Goal: Obtain resource: Download file/media

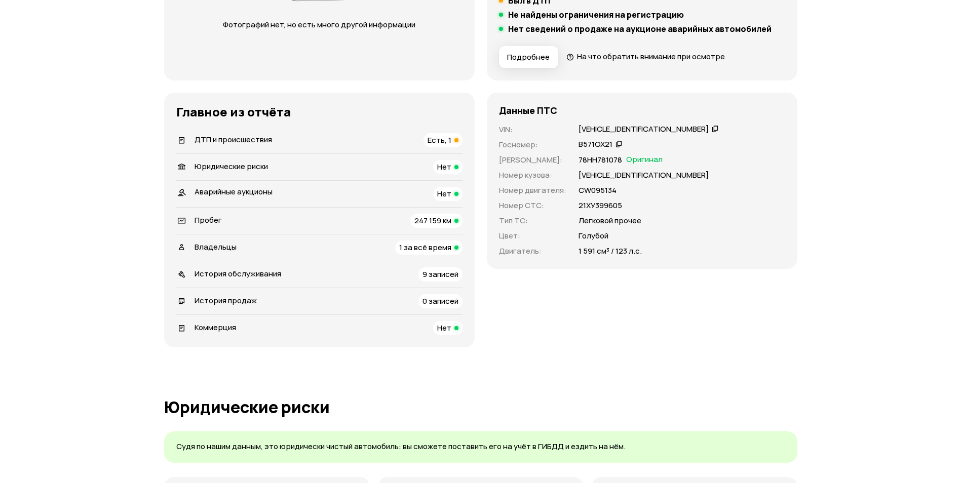
click at [438, 138] on span "Есть, 1" at bounding box center [440, 140] width 24 height 11
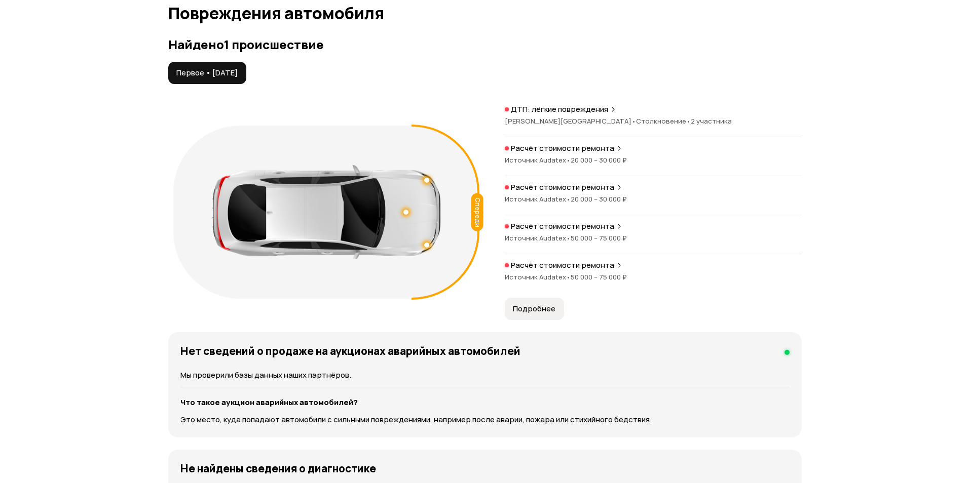
scroll to position [1050, 0]
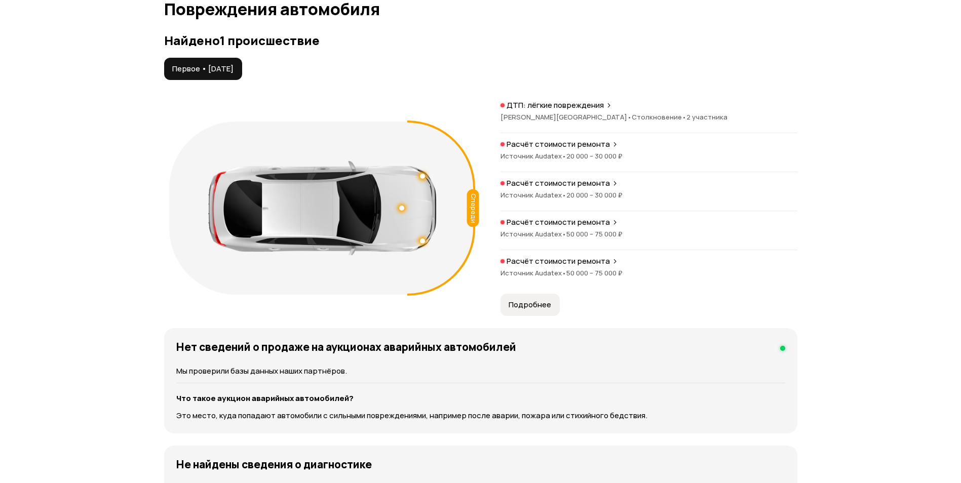
click at [603, 154] on span "20 000 – 30 000 ₽" at bounding box center [594, 155] width 56 height 9
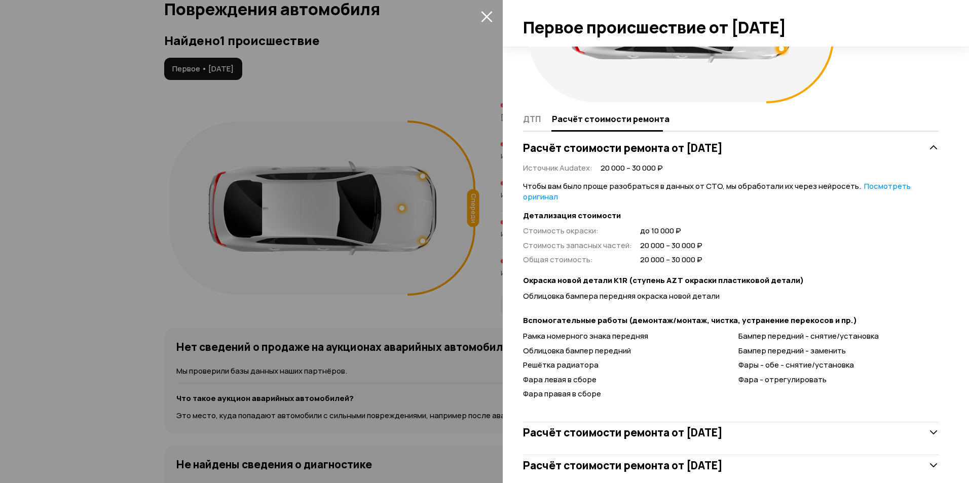
scroll to position [0, 0]
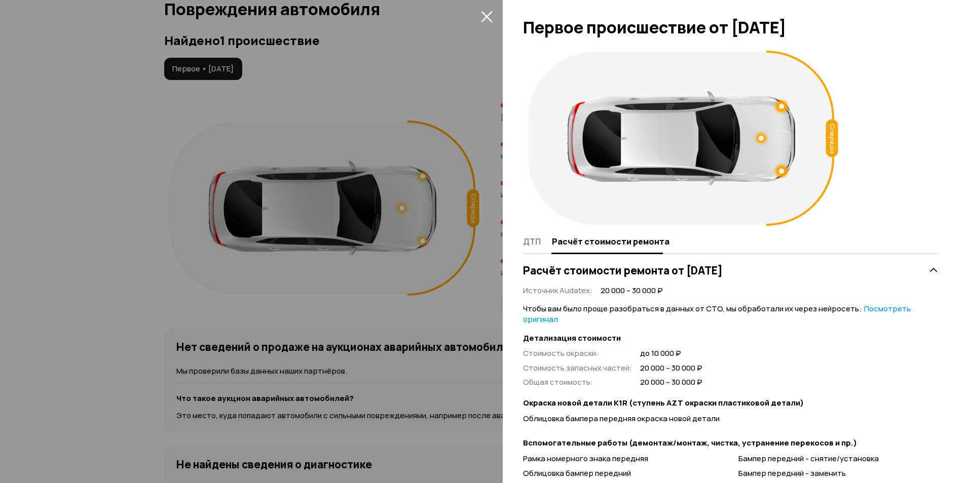
click at [491, 19] on icon "закрыть" at bounding box center [487, 17] width 12 height 12
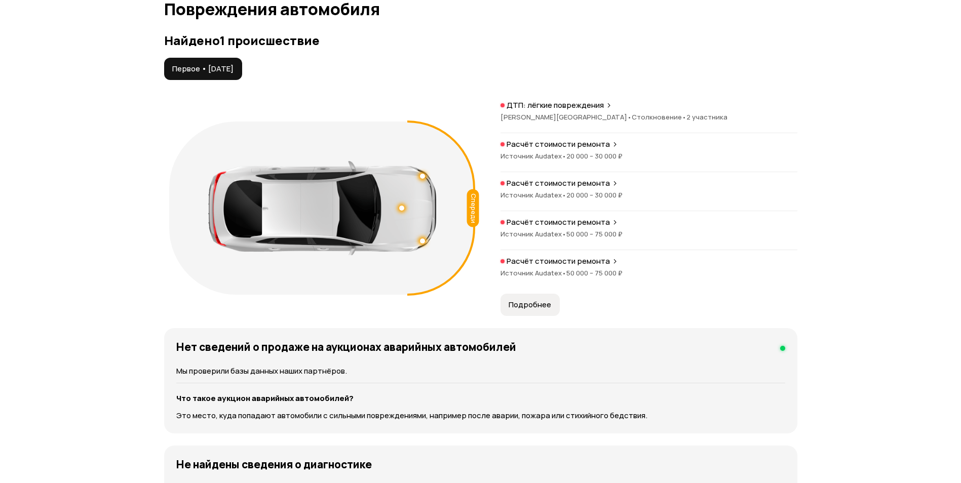
click at [520, 178] on p "Расчёт стоимости ремонта" at bounding box center [558, 183] width 103 height 10
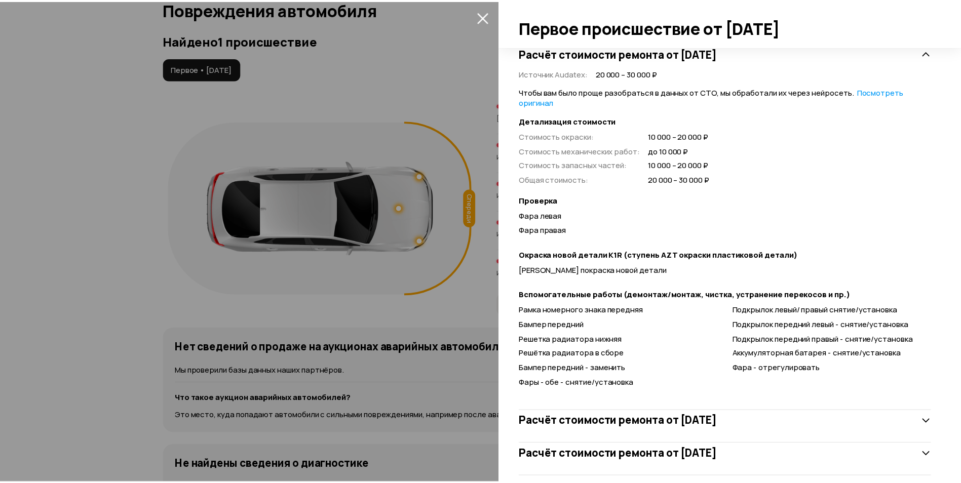
scroll to position [253, 0]
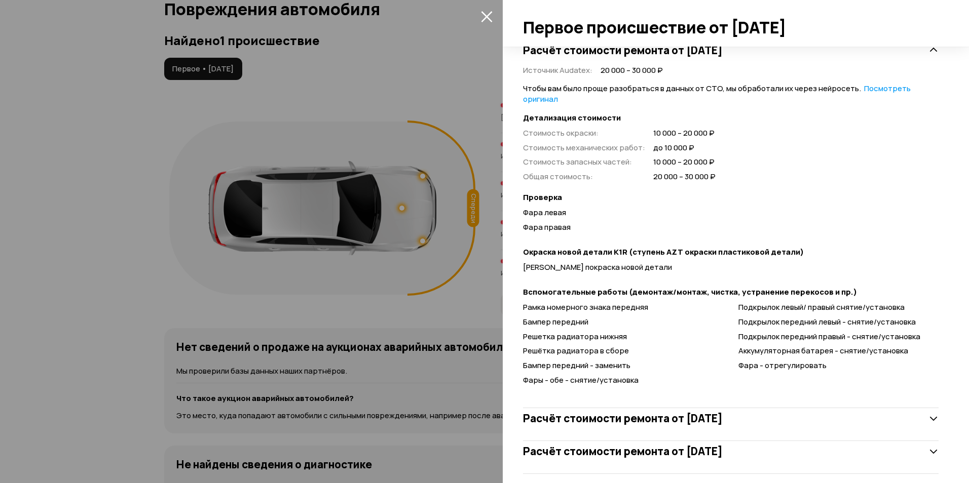
click at [487, 17] on icon "закрыть" at bounding box center [486, 16] width 11 height 11
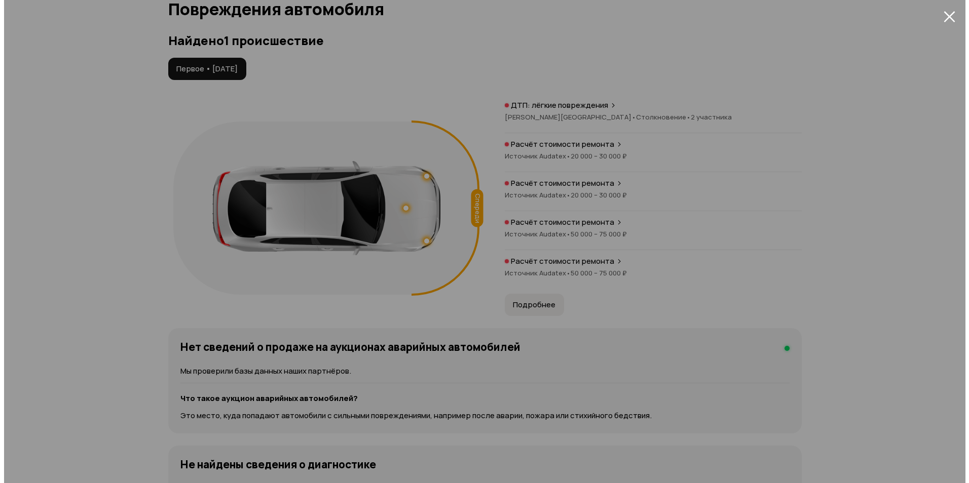
scroll to position [0, 0]
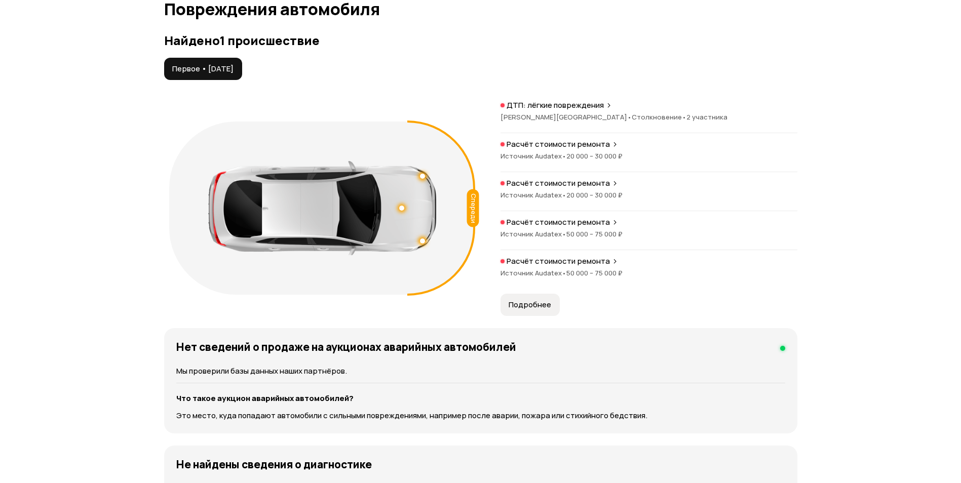
click at [561, 229] on div "Расчёт стоимости ремонта Источник Audatex • 50 000 – 75 000 ₽" at bounding box center [649, 233] width 297 height 33
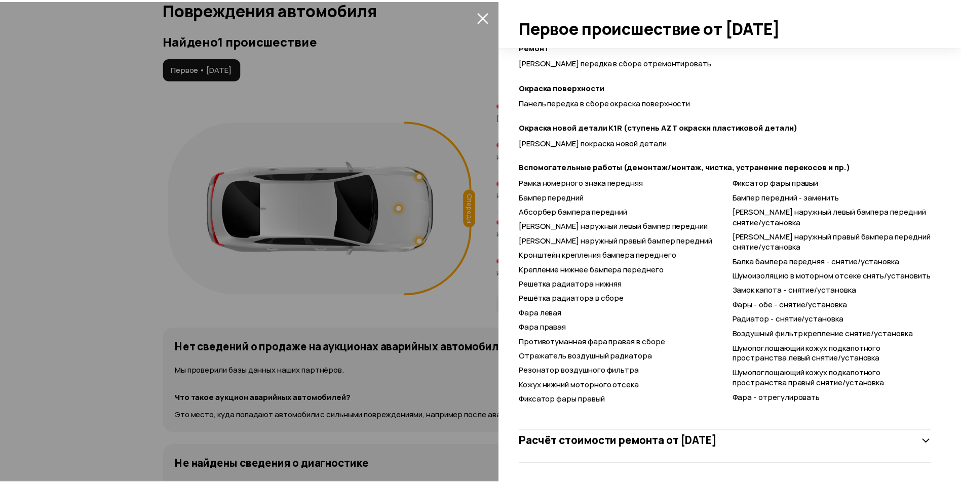
scroll to position [444, 0]
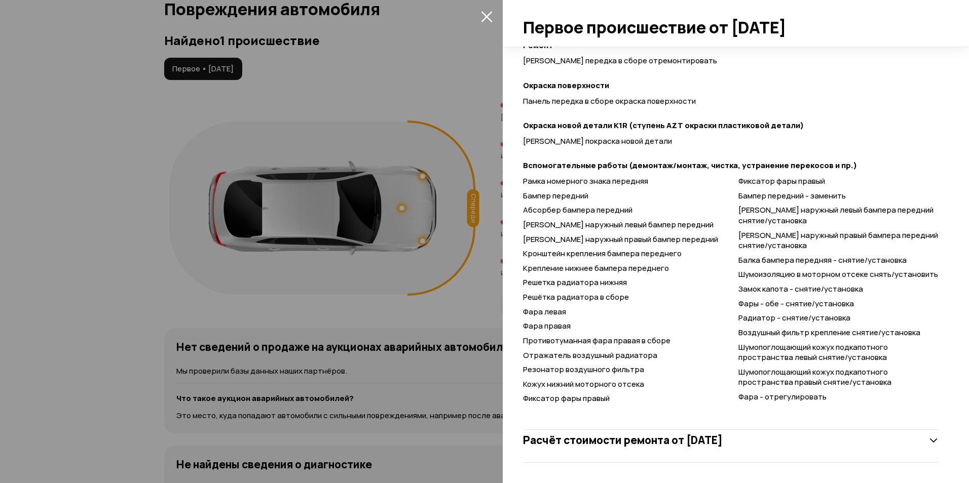
click at [476, 15] on div at bounding box center [484, 241] width 969 height 483
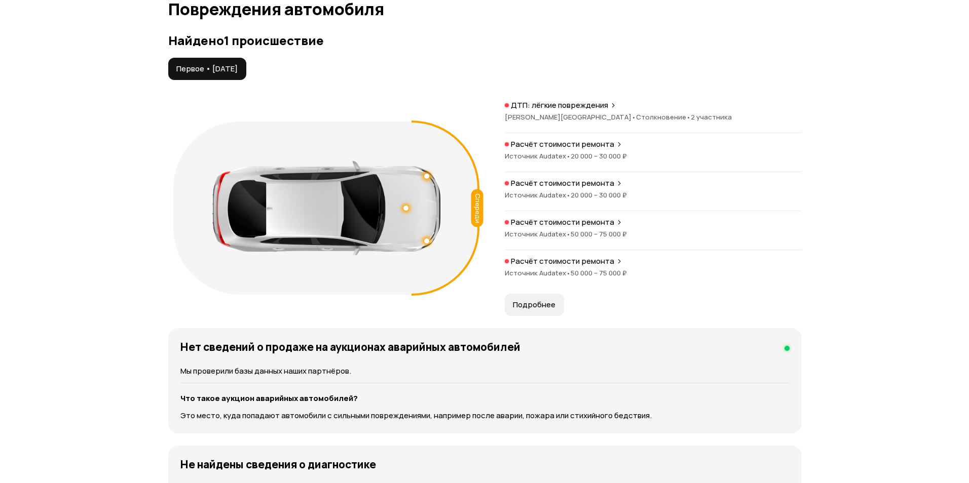
scroll to position [0, 0]
click at [503, 260] on div at bounding box center [503, 261] width 4 height 4
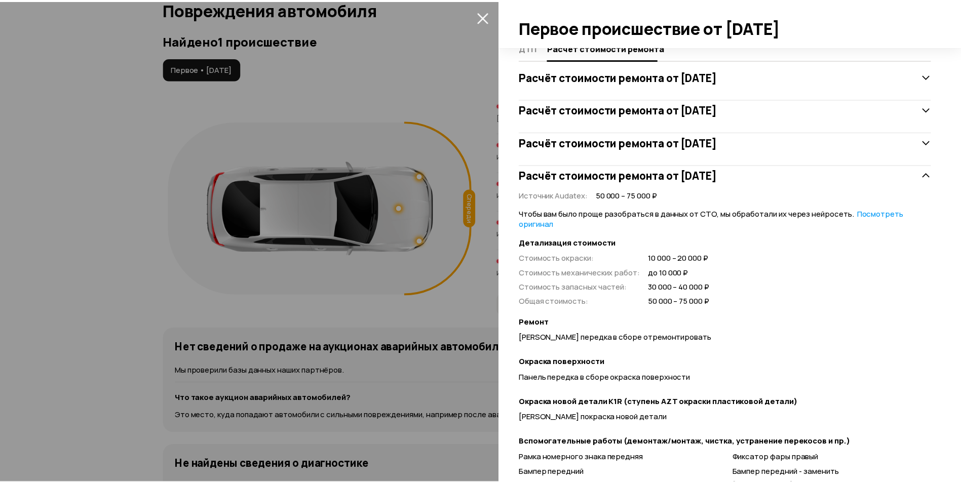
scroll to position [190, 0]
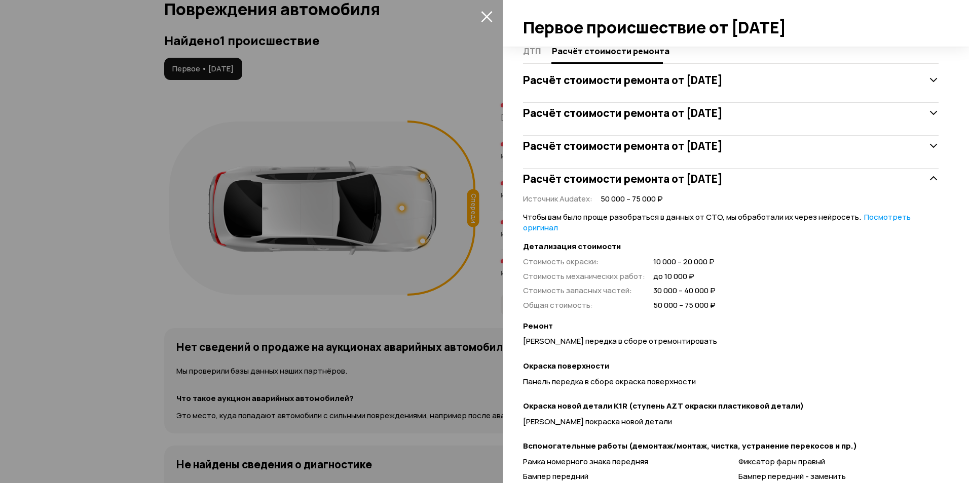
click at [489, 18] on icon "закрыть" at bounding box center [487, 17] width 12 height 12
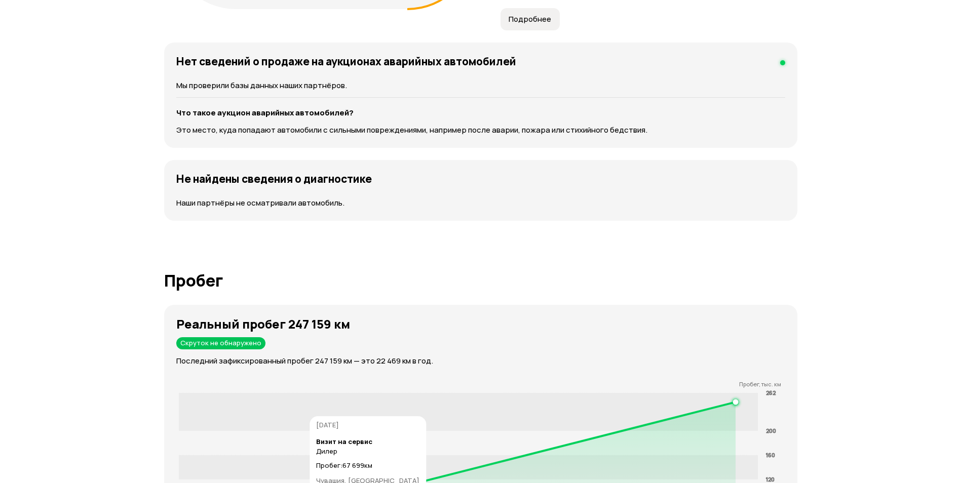
scroll to position [1469, 0]
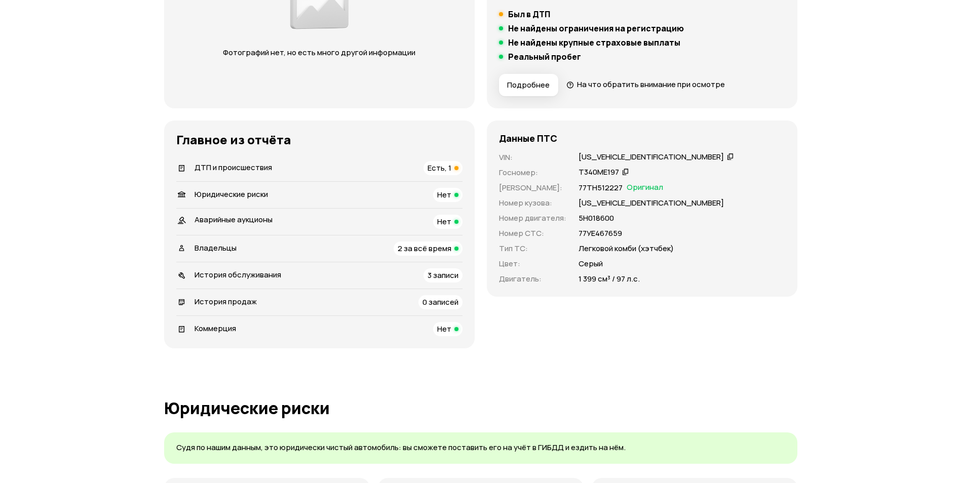
scroll to position [253, 0]
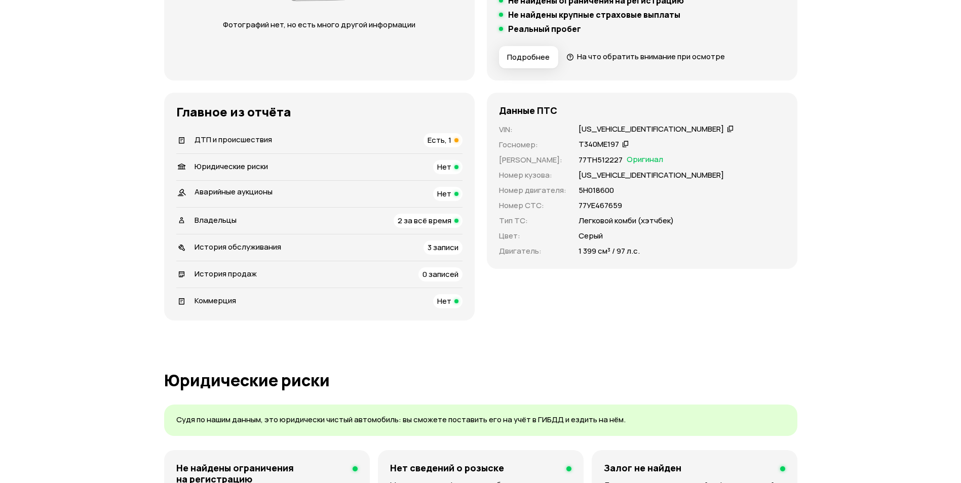
click at [452, 135] on div "Есть, 1" at bounding box center [443, 140] width 39 height 14
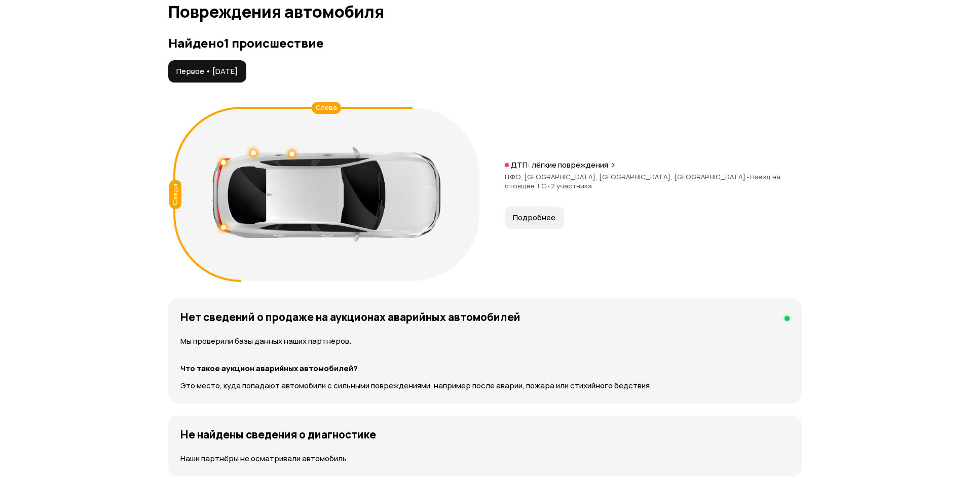
scroll to position [1023, 0]
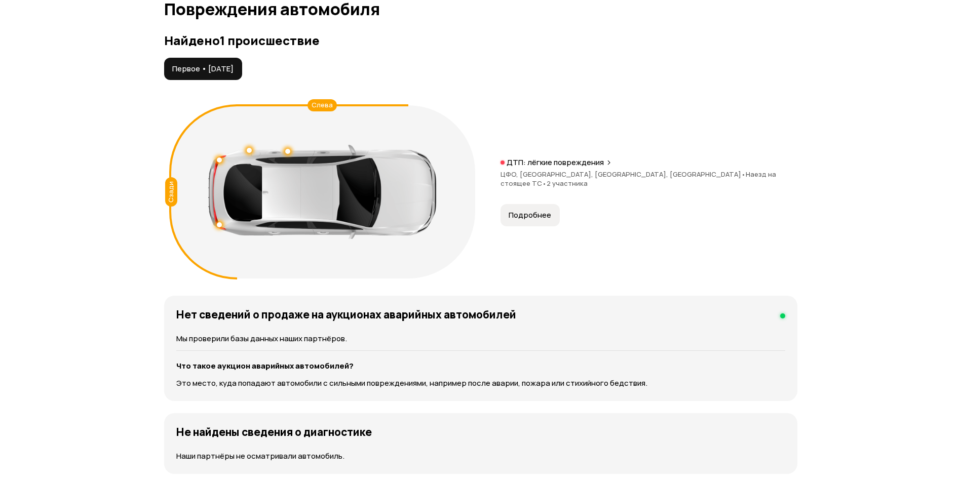
click at [518, 214] on span "Подробнее" at bounding box center [530, 215] width 43 height 10
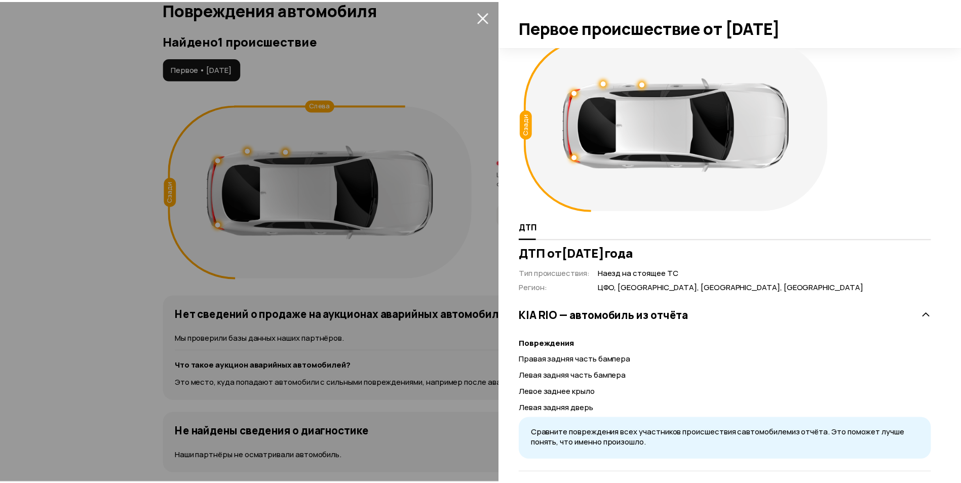
scroll to position [0, 0]
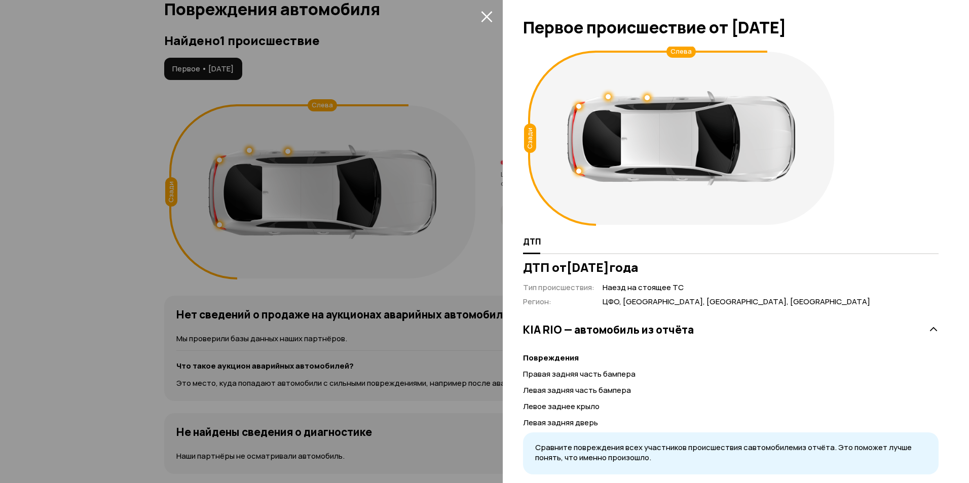
click at [486, 15] on icon "закрыть" at bounding box center [487, 17] width 12 height 12
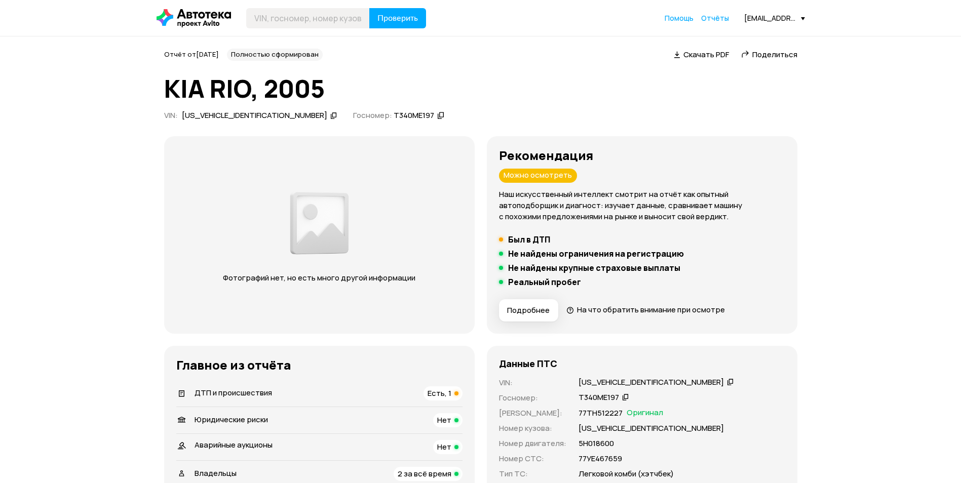
click at [718, 56] on span "Скачать PDF" at bounding box center [706, 54] width 46 height 11
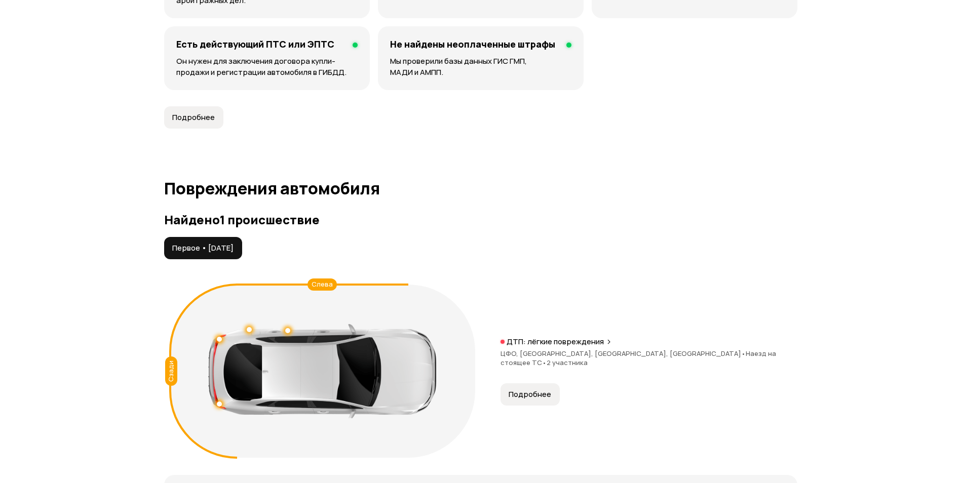
scroll to position [963, 0]
